Goal: Task Accomplishment & Management: Use online tool/utility

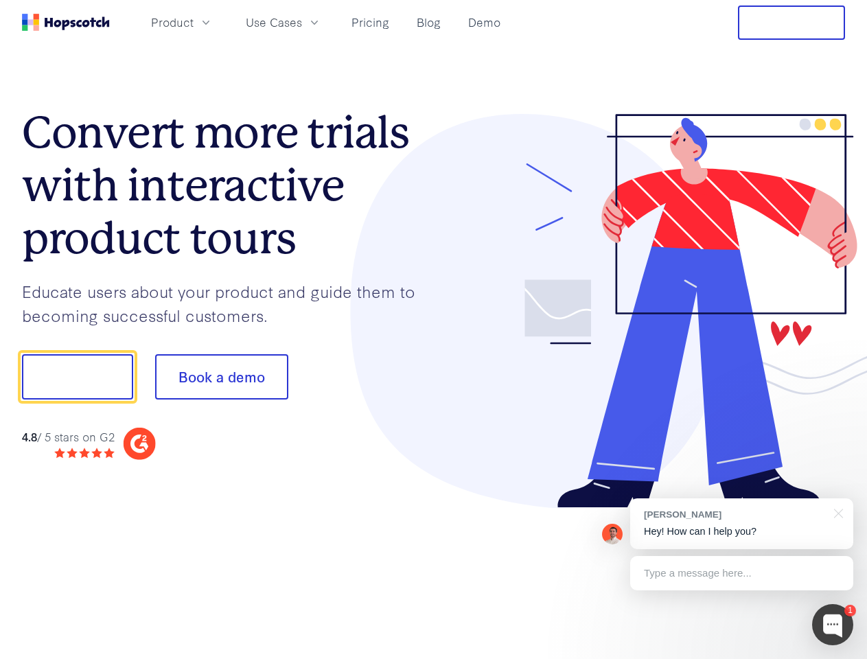
click at [434, 329] on div at bounding box center [640, 311] width 412 height 395
click at [194, 22] on span "Product" at bounding box center [172, 22] width 43 height 17
click at [302, 22] on span "Use Cases" at bounding box center [274, 22] width 56 height 17
click at [791, 23] on button "Free Trial" at bounding box center [791, 22] width 107 height 34
click at [77, 377] on button "Show me!" at bounding box center [77, 376] width 111 height 45
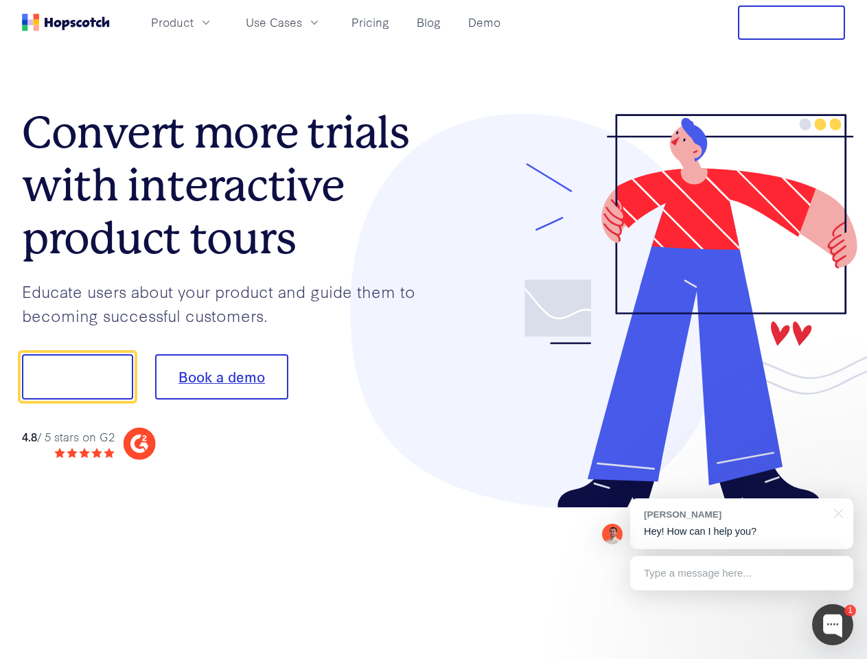
click at [221, 377] on button "Book a demo" at bounding box center [221, 376] width 133 height 45
click at [832, 624] on div at bounding box center [832, 624] width 41 height 41
click at [741, 524] on div "[PERSON_NAME] Hey! How can I help you?" at bounding box center [741, 523] width 223 height 51
click at [836, 512] on div at bounding box center [724, 467] width 257 height 274
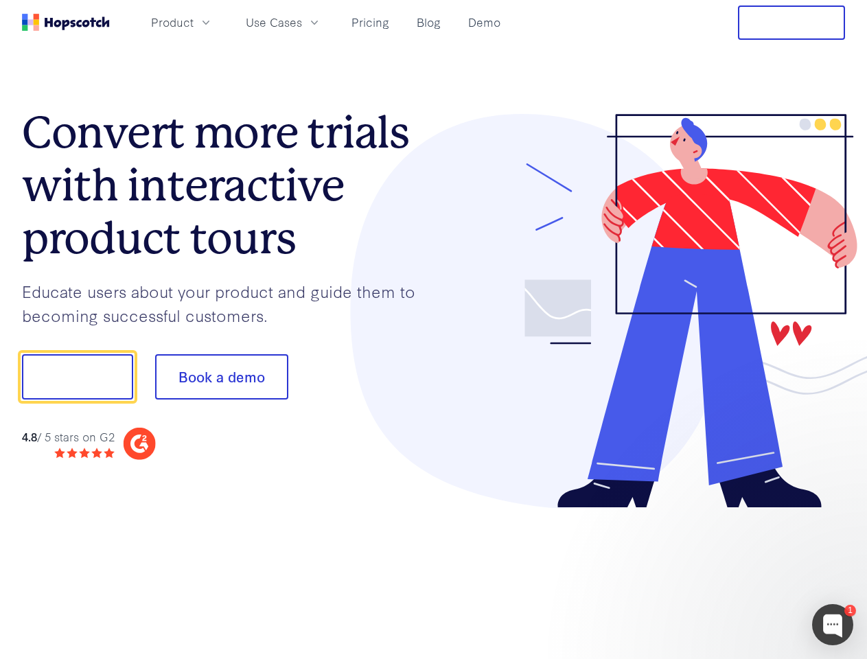
click at [741, 573] on div at bounding box center [724, 467] width 257 height 274
